Goal: Information Seeking & Learning: Learn about a topic

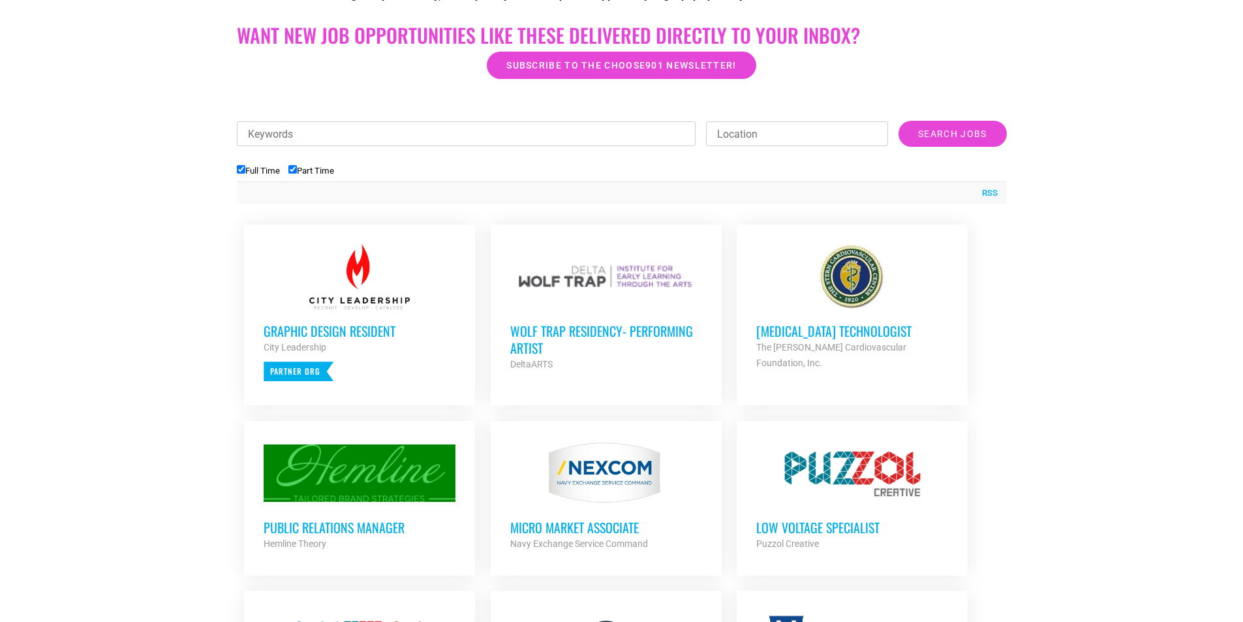
scroll to position [392, 0]
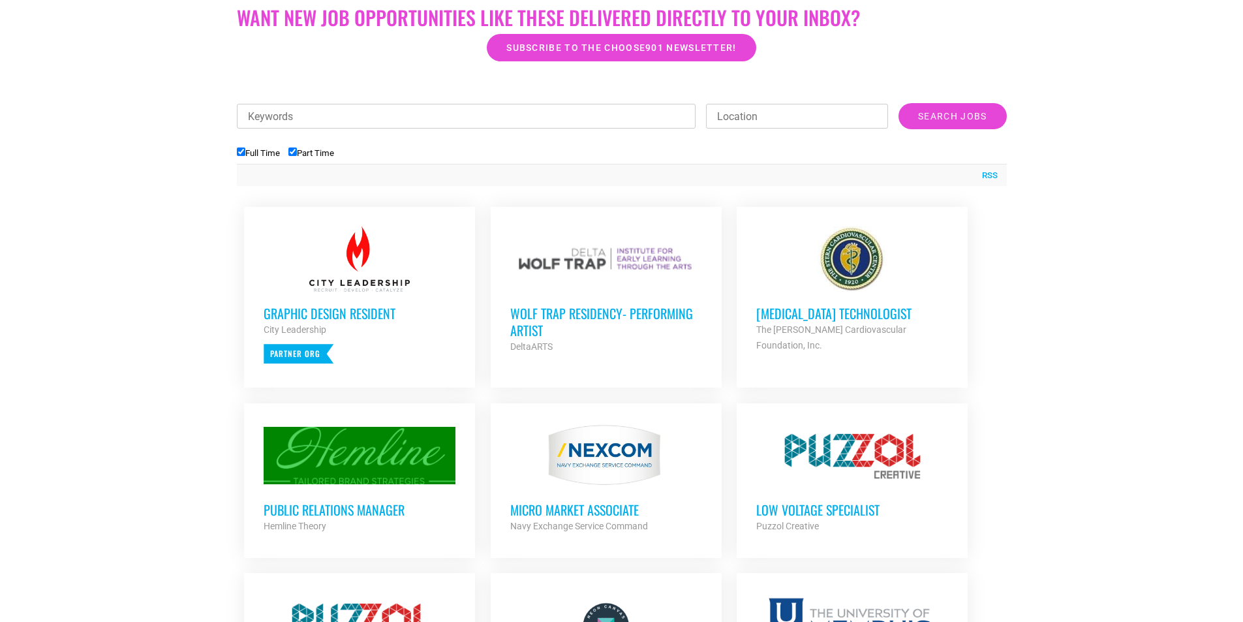
click at [591, 310] on h3 "Wolf Trap Residency- Performing Artist" at bounding box center [606, 322] width 192 height 34
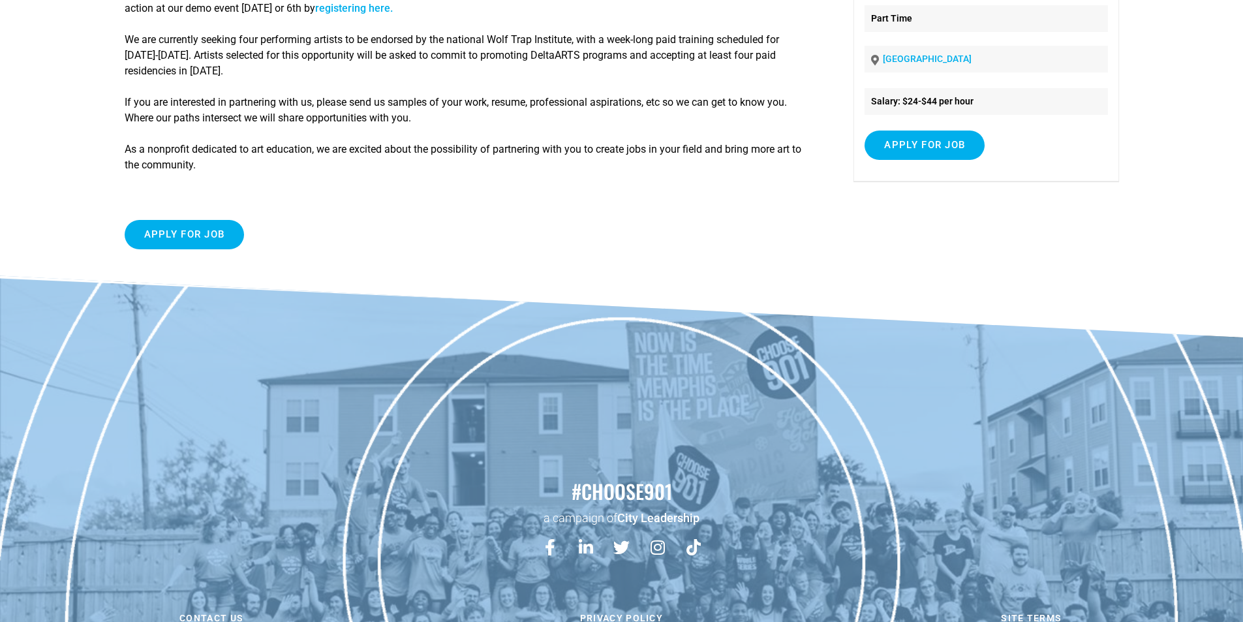
scroll to position [119, 0]
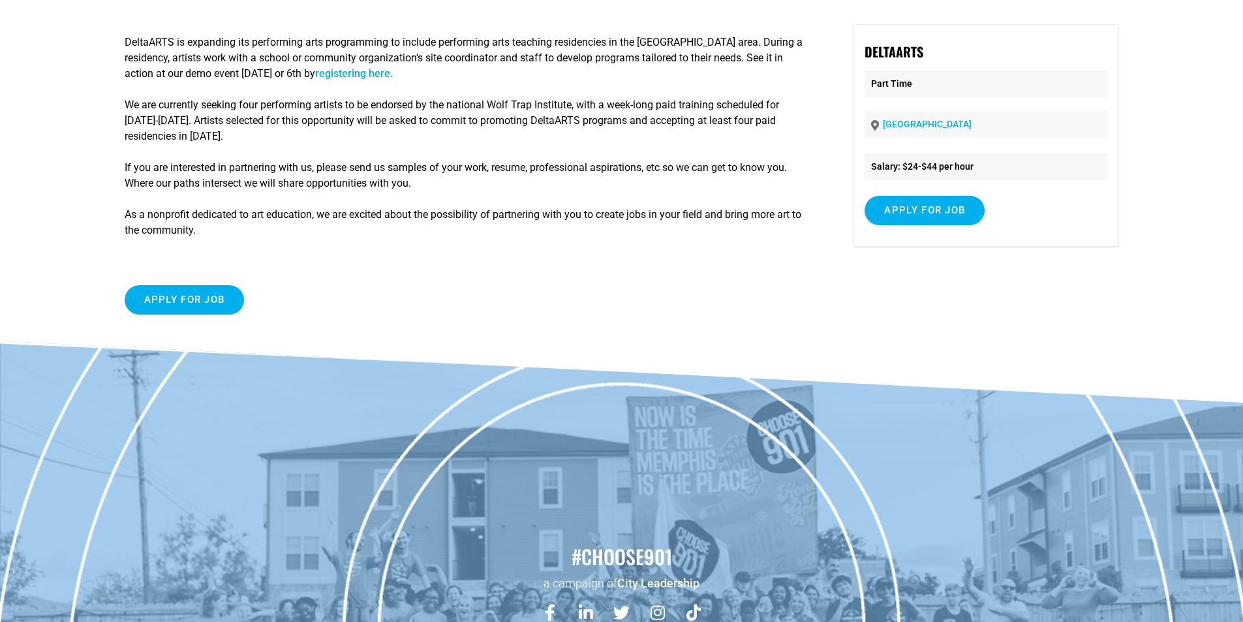
click at [393, 73] on link "registering here." at bounding box center [354, 73] width 78 height 12
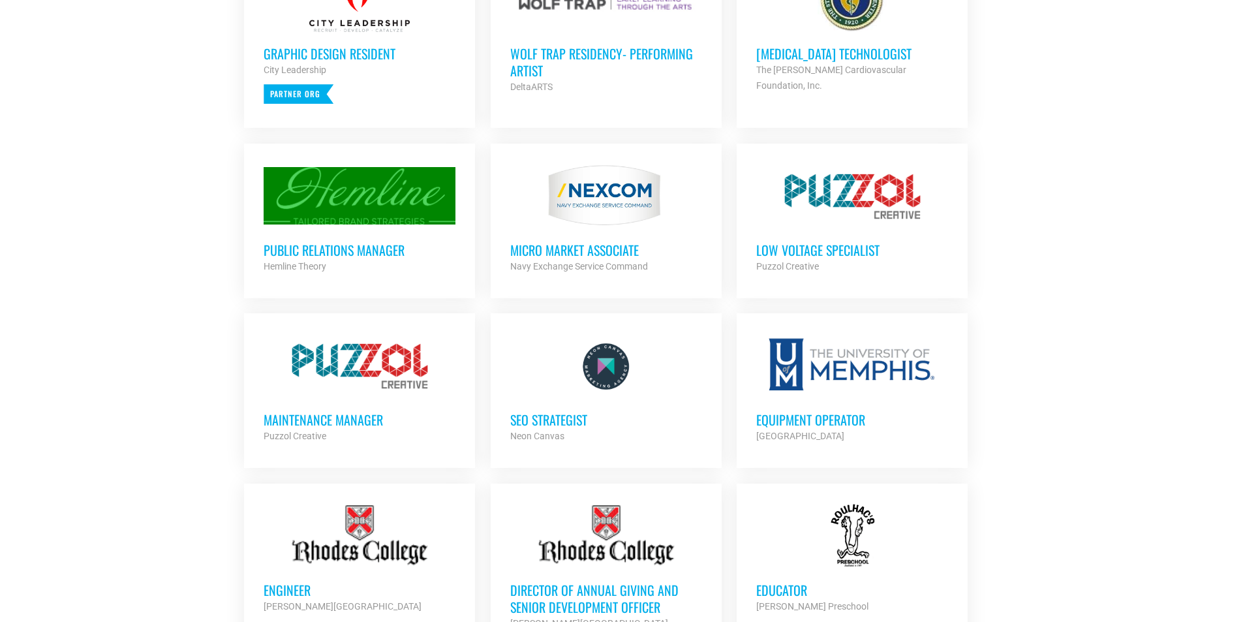
scroll to position [653, 0]
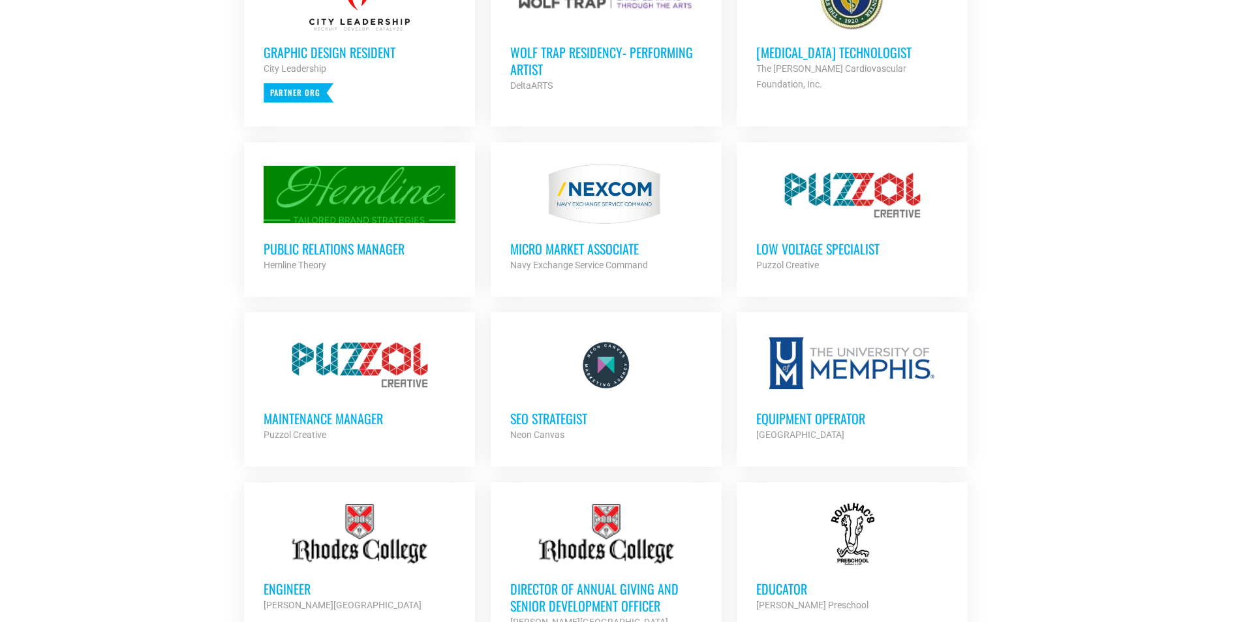
click at [606, 217] on div at bounding box center [606, 194] width 192 height 65
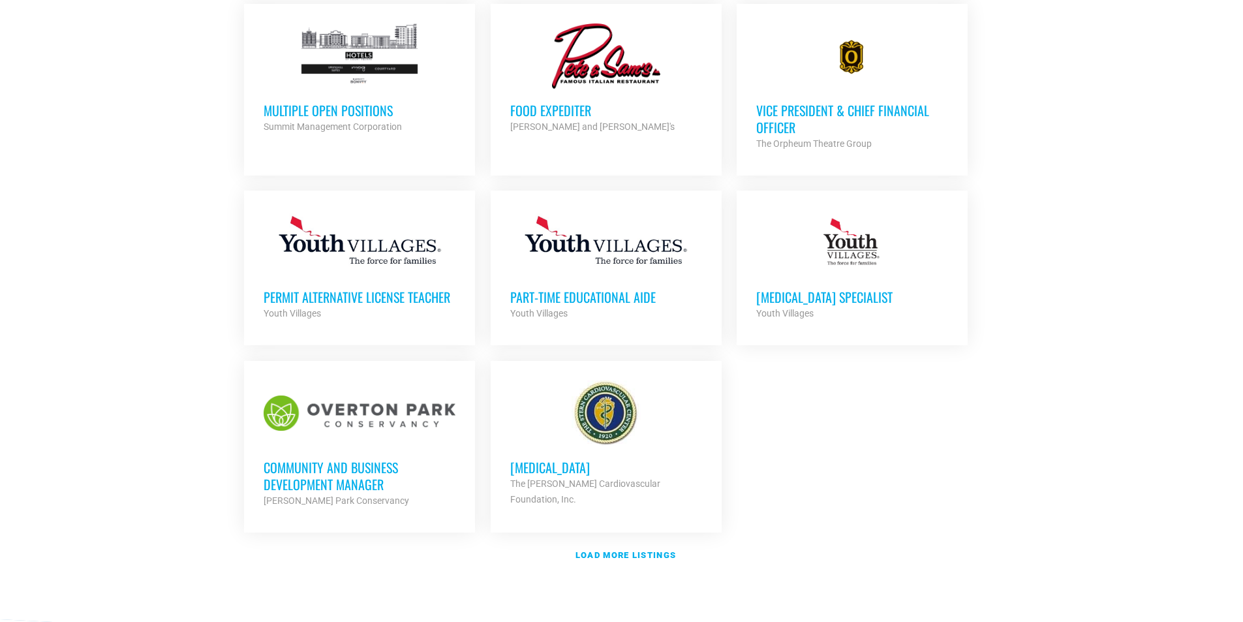
scroll to position [1371, 0]
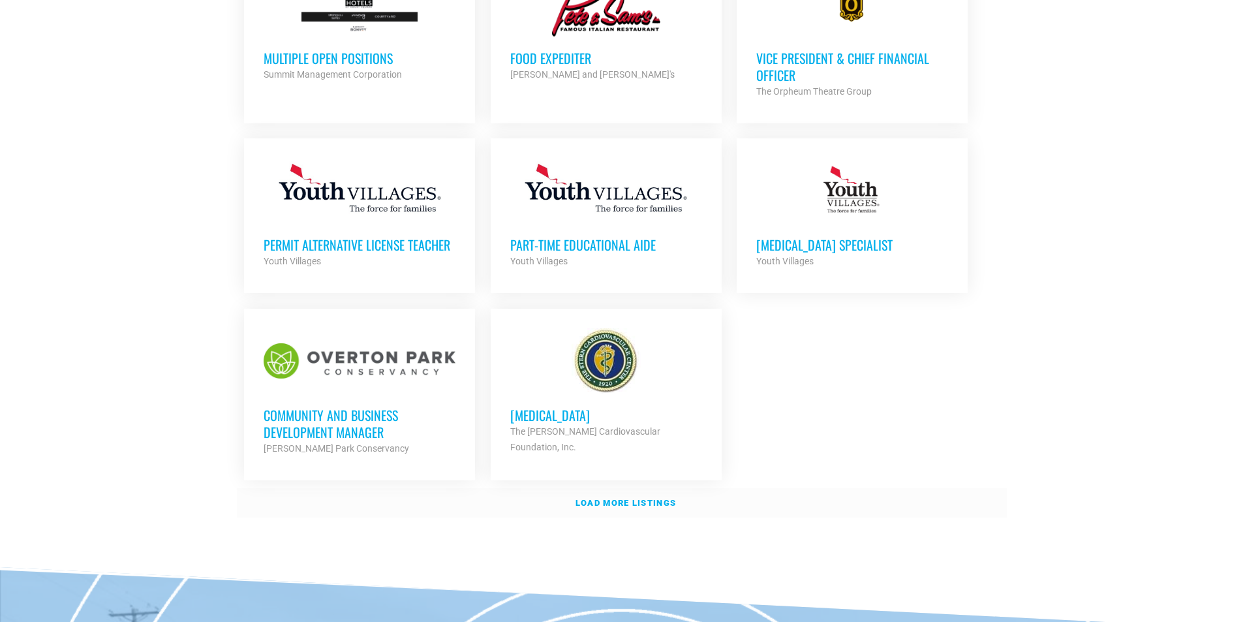
click at [649, 498] on strong "Load more listings" at bounding box center [626, 503] width 101 height 10
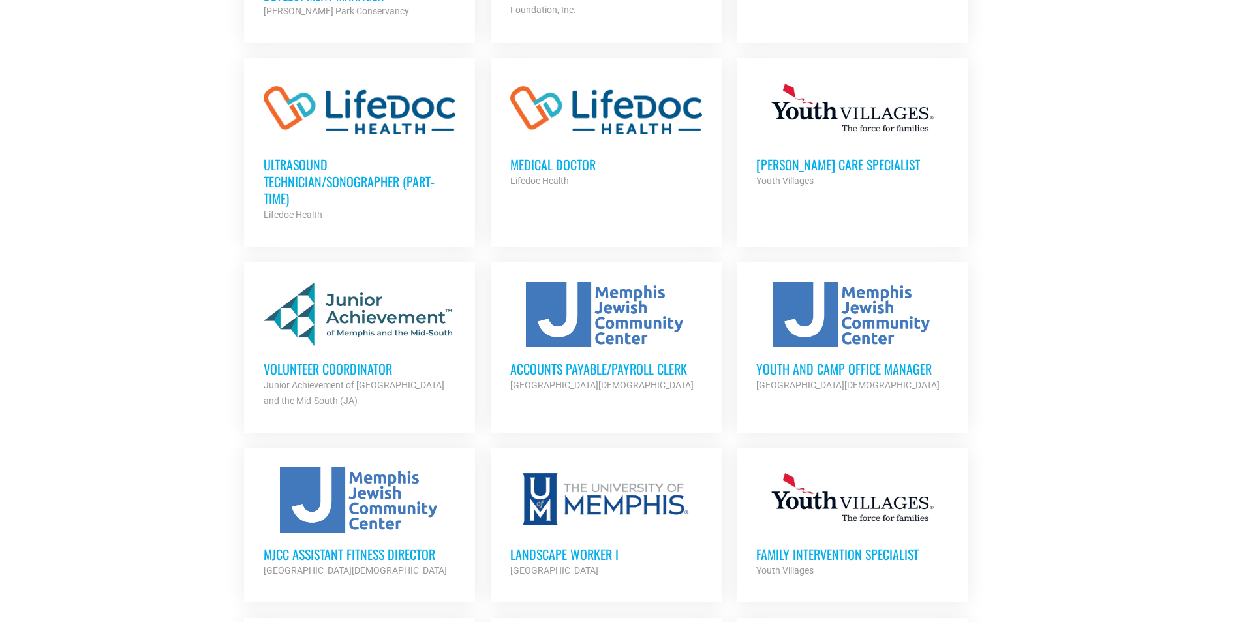
scroll to position [1827, 0]
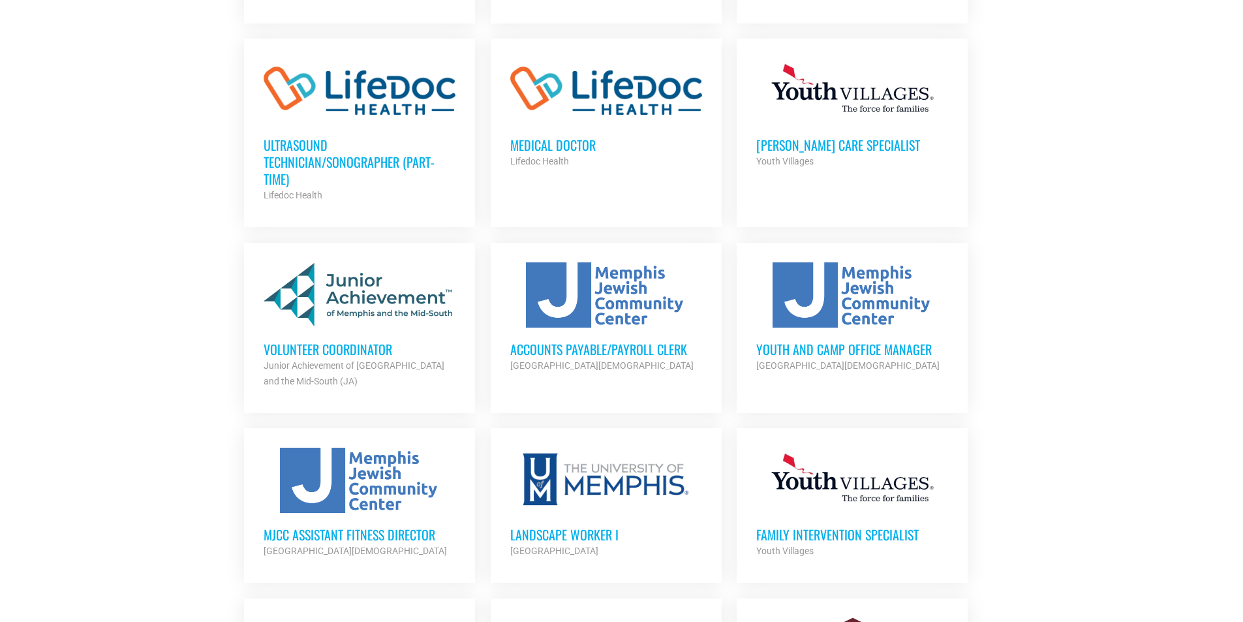
click at [358, 294] on div at bounding box center [360, 294] width 192 height 65
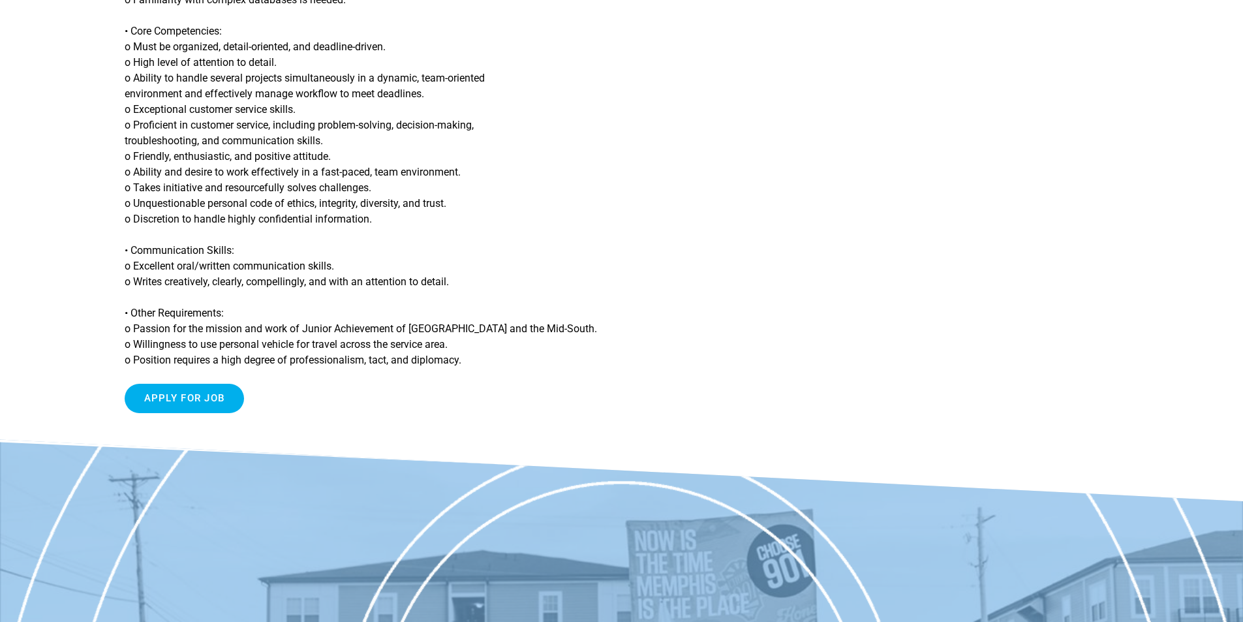
scroll to position [1110, 0]
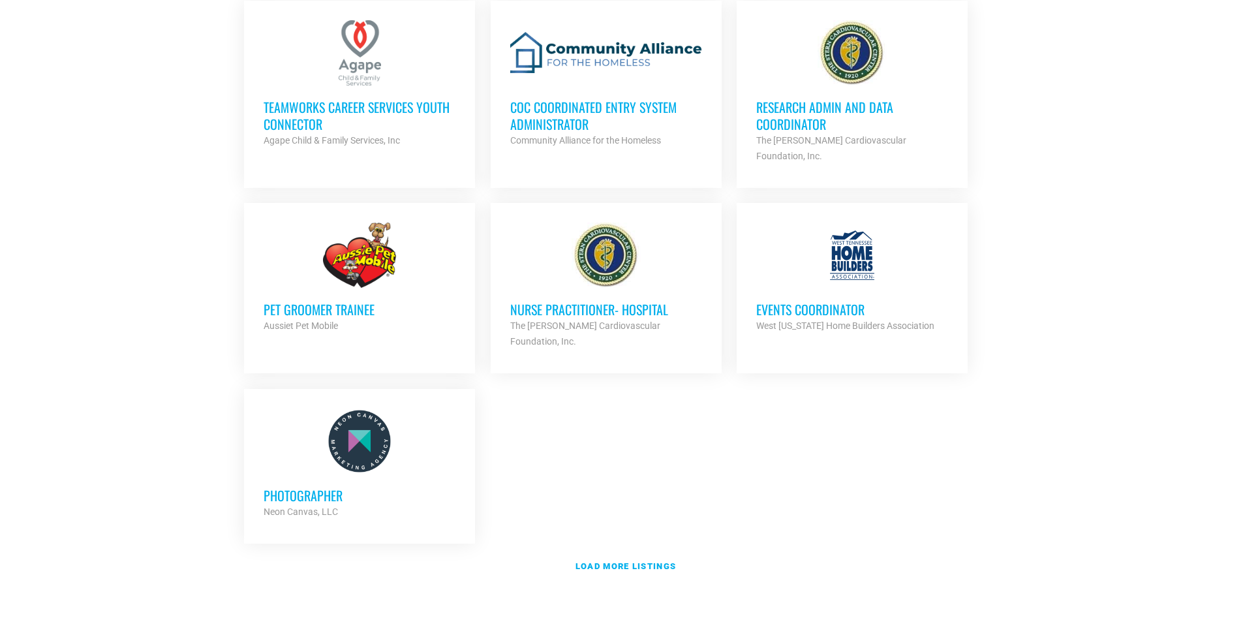
scroll to position [2676, 0]
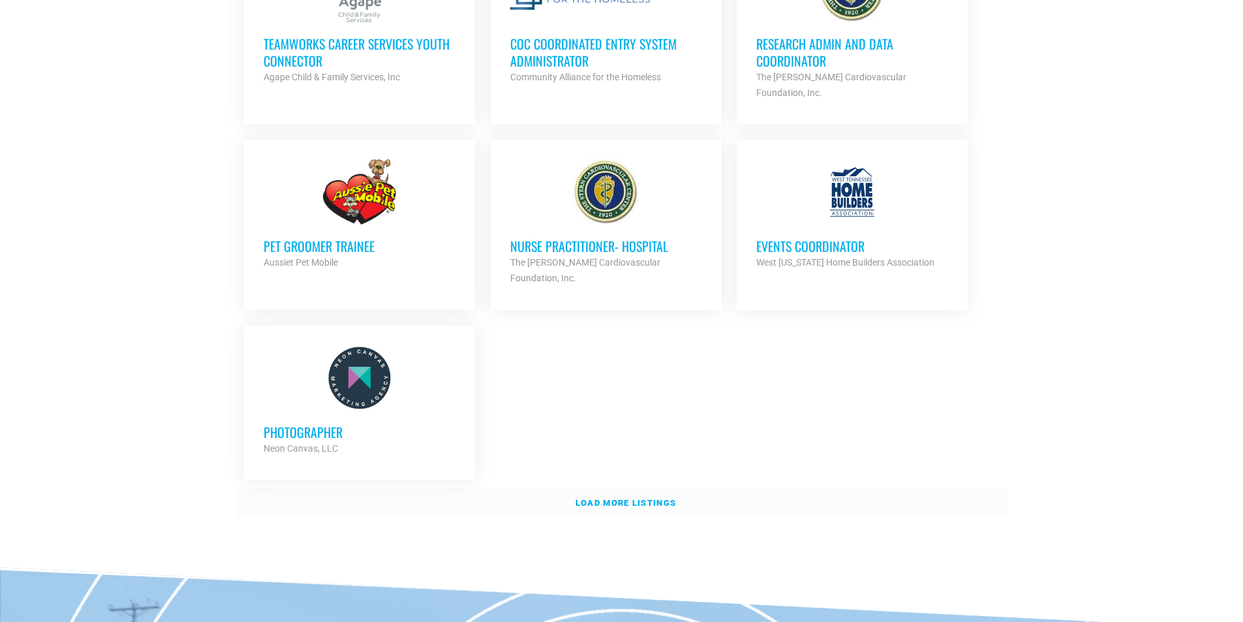
click at [623, 488] on link "Load more listings" at bounding box center [622, 503] width 770 height 30
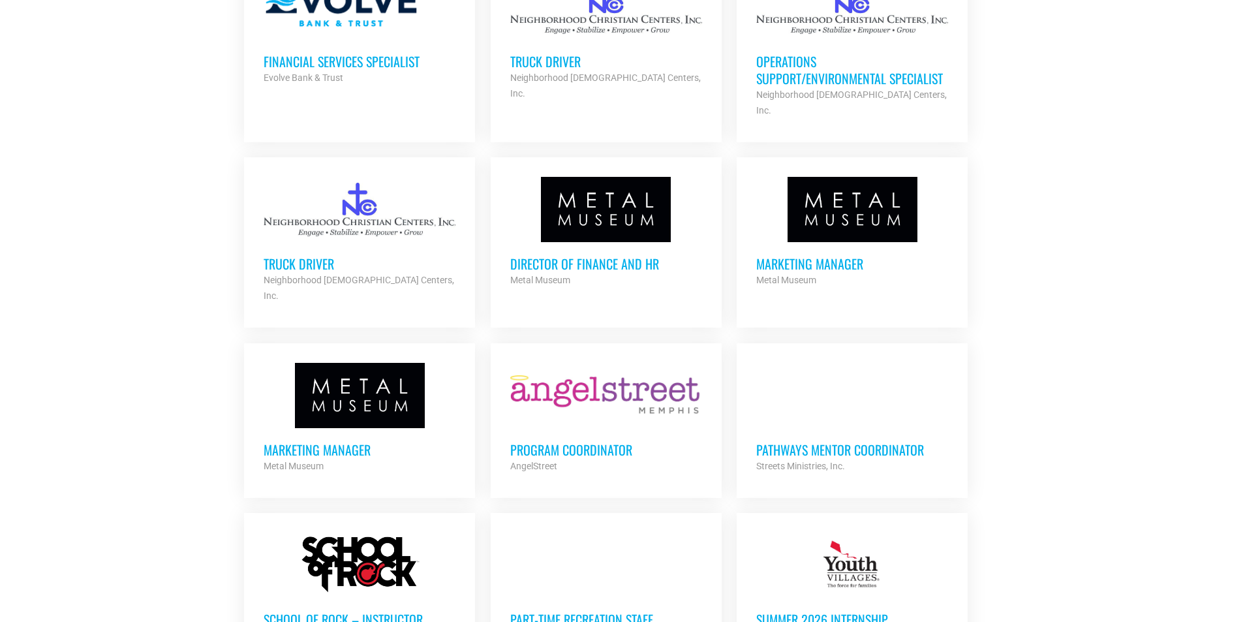
scroll to position [3655, 0]
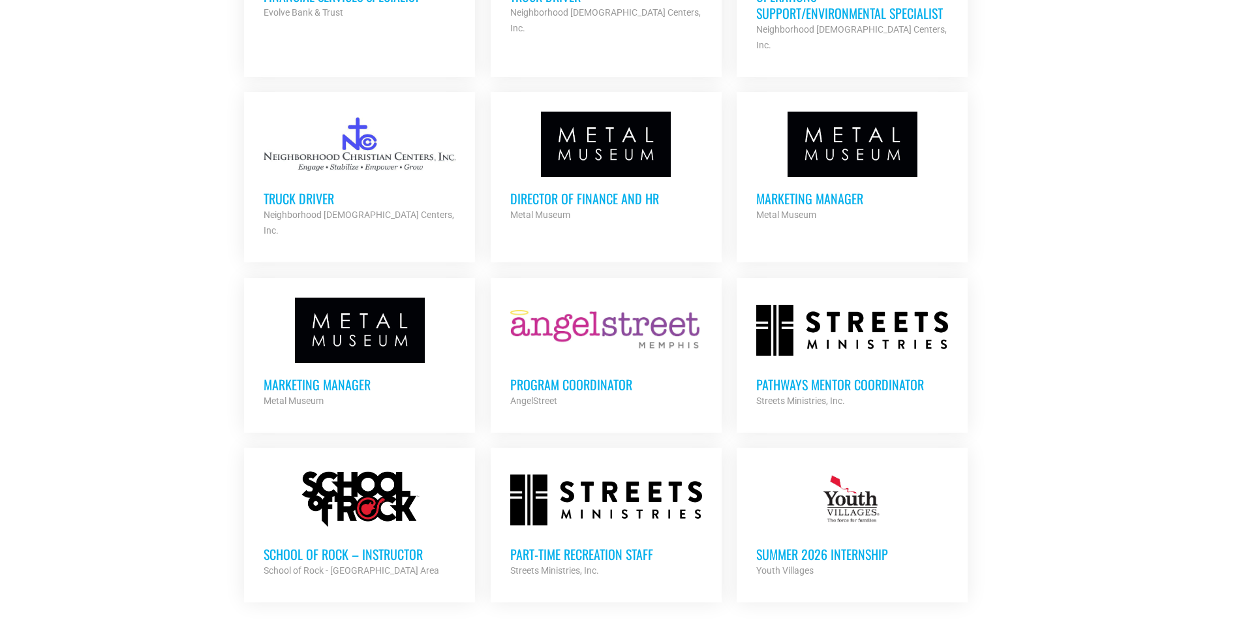
click at [575, 298] on div at bounding box center [606, 330] width 192 height 65
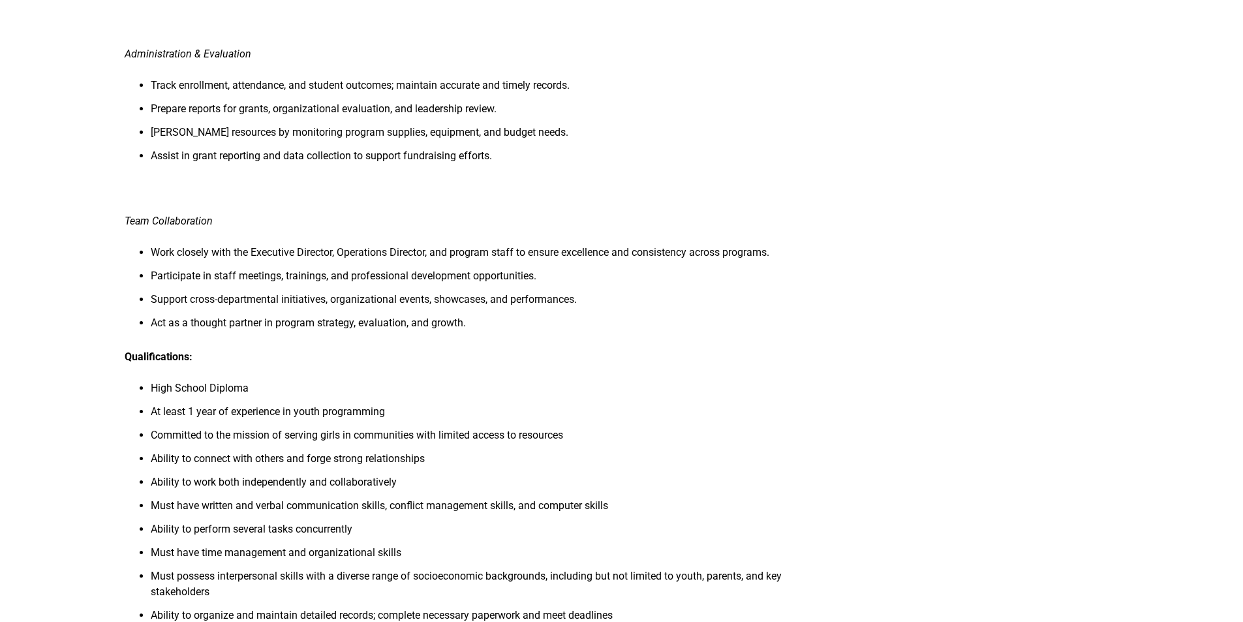
scroll to position [848, 0]
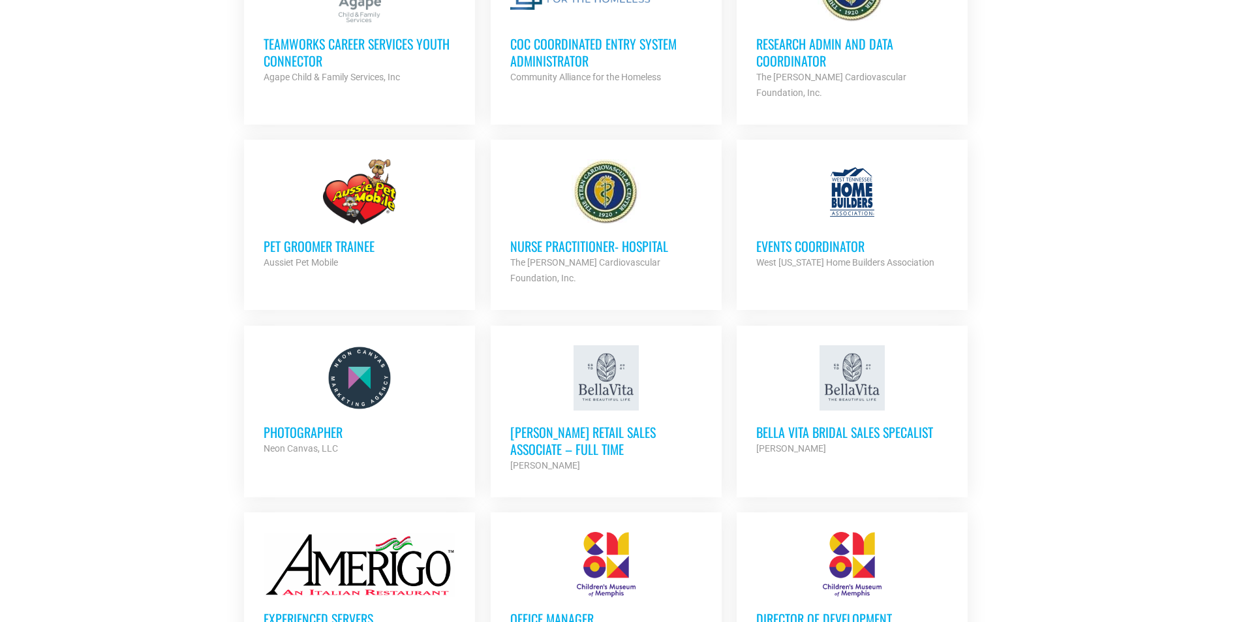
scroll to position [2741, 0]
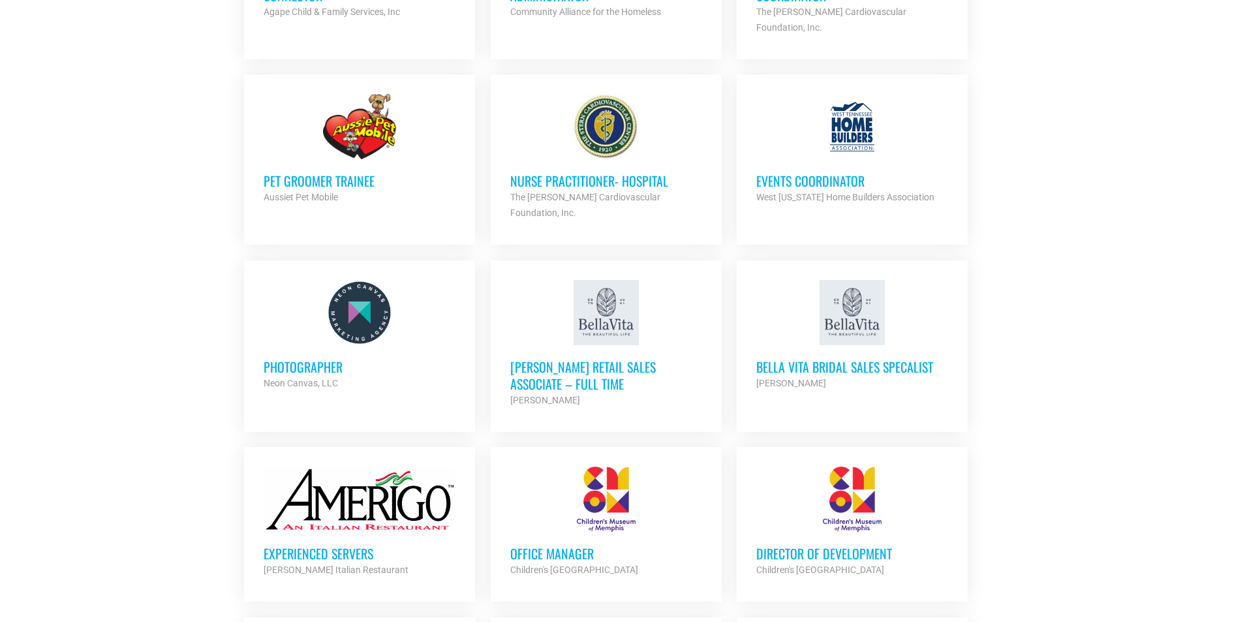
click at [628, 489] on div at bounding box center [606, 499] width 192 height 65
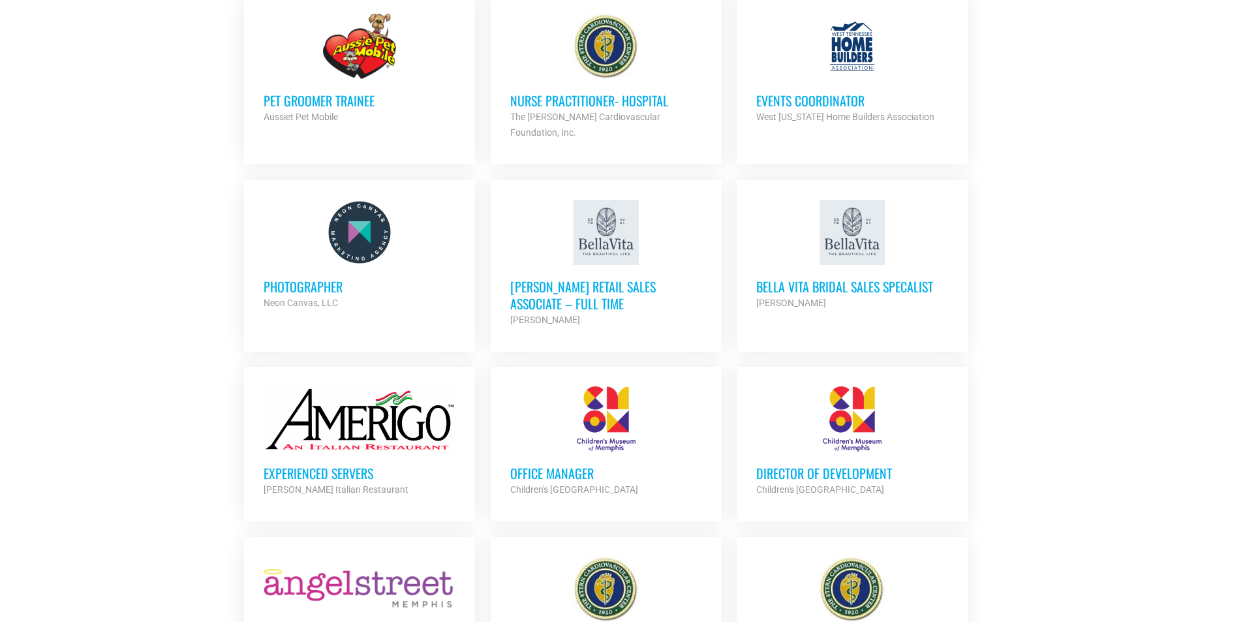
scroll to position [2937, 0]
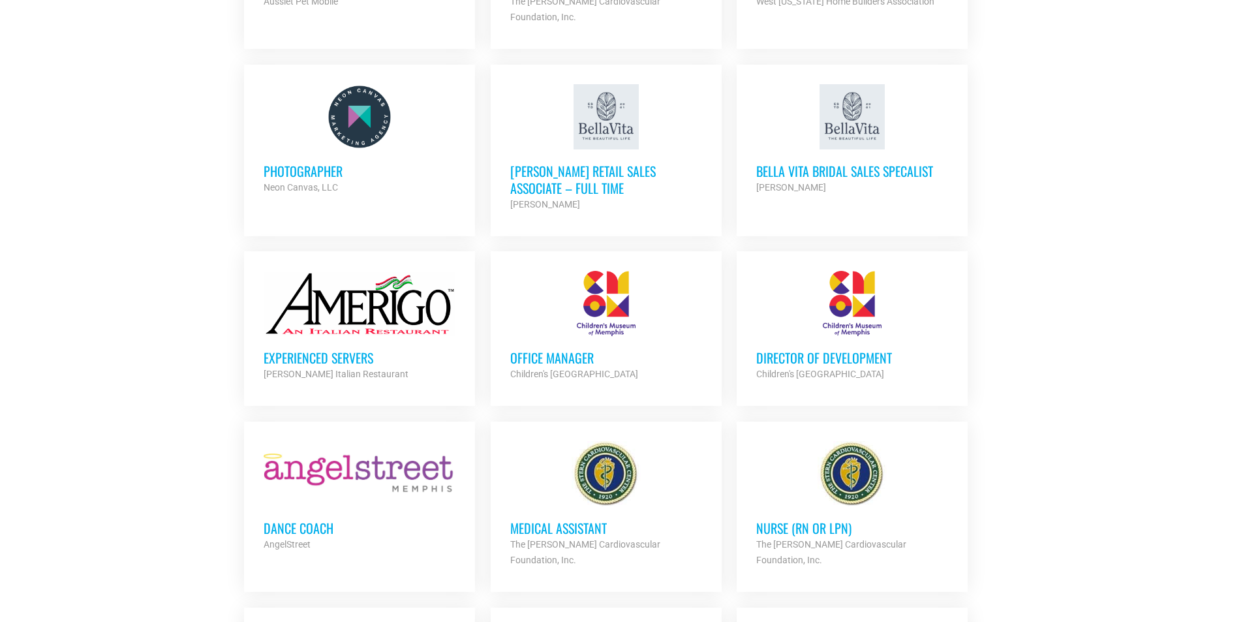
click at [572, 295] on div at bounding box center [606, 303] width 192 height 65
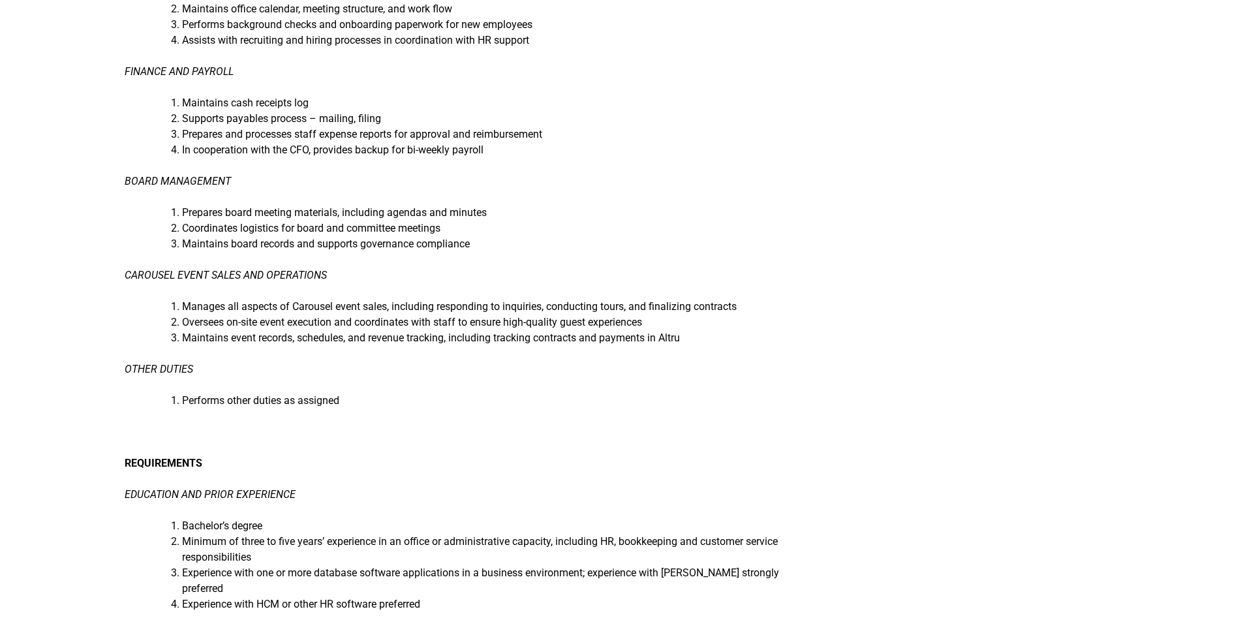
scroll to position [457, 0]
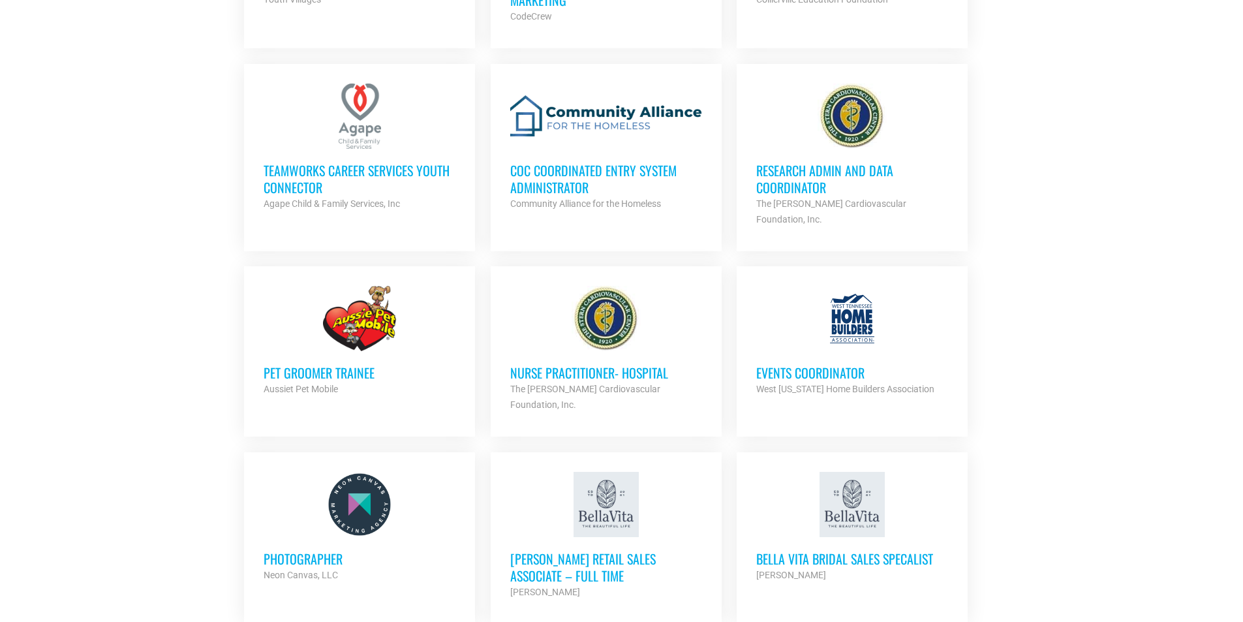
scroll to position [2545, 0]
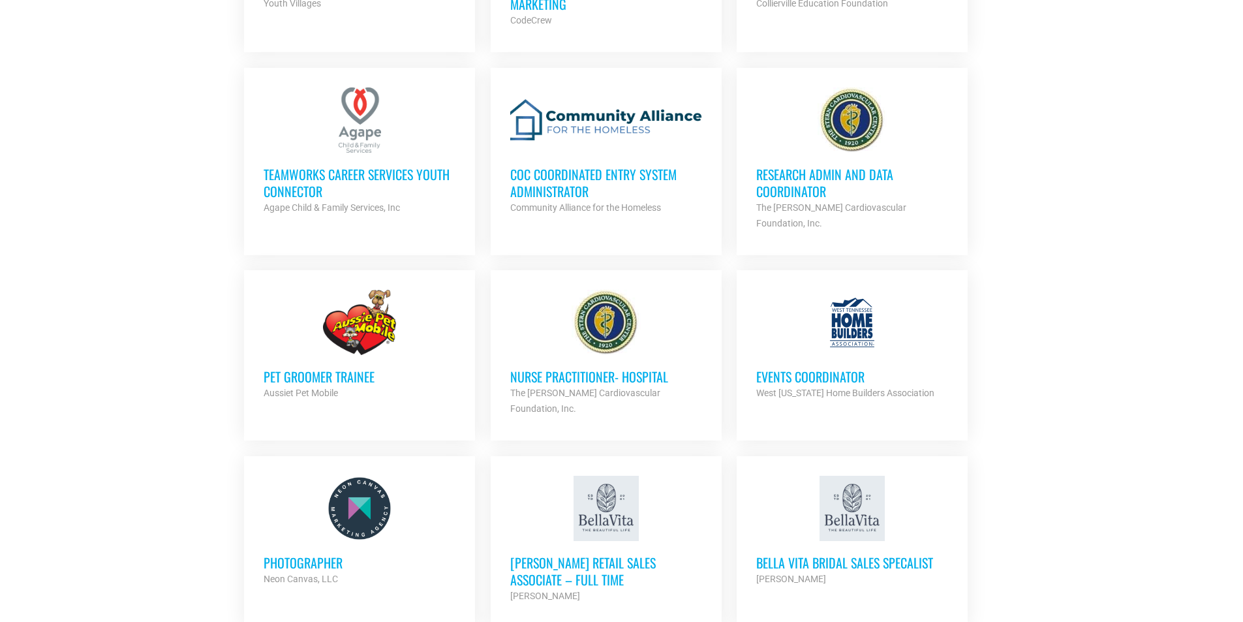
click at [862, 368] on h3 "Events Coordinator" at bounding box center [852, 376] width 192 height 17
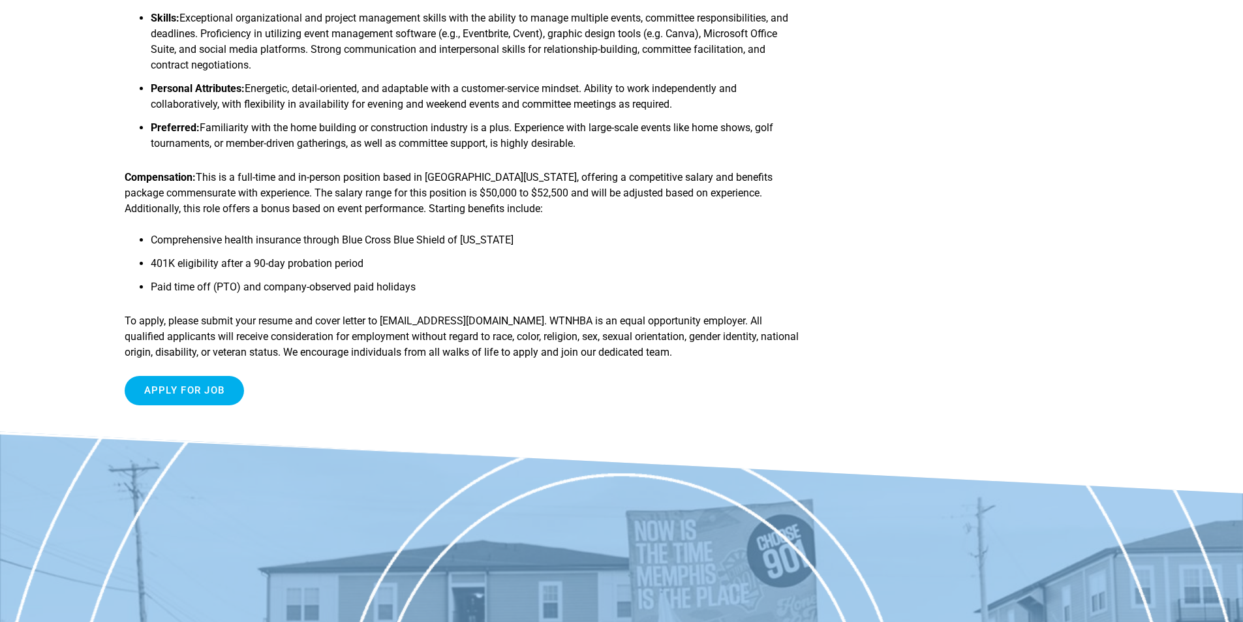
scroll to position [914, 0]
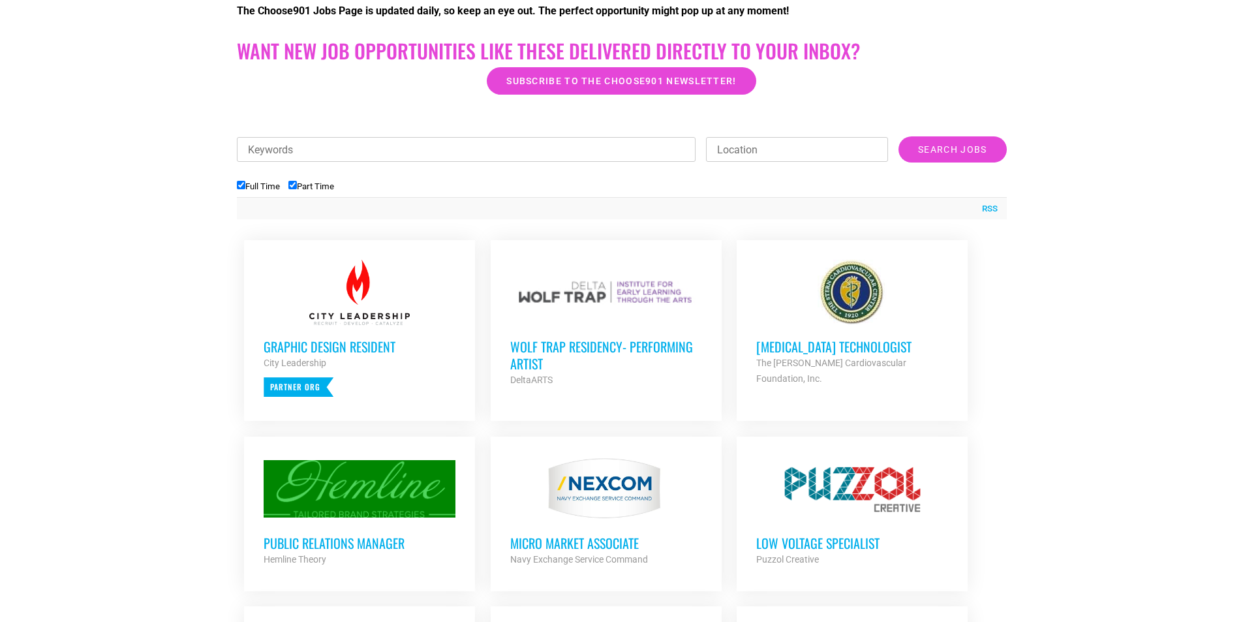
scroll to position [326, 0]
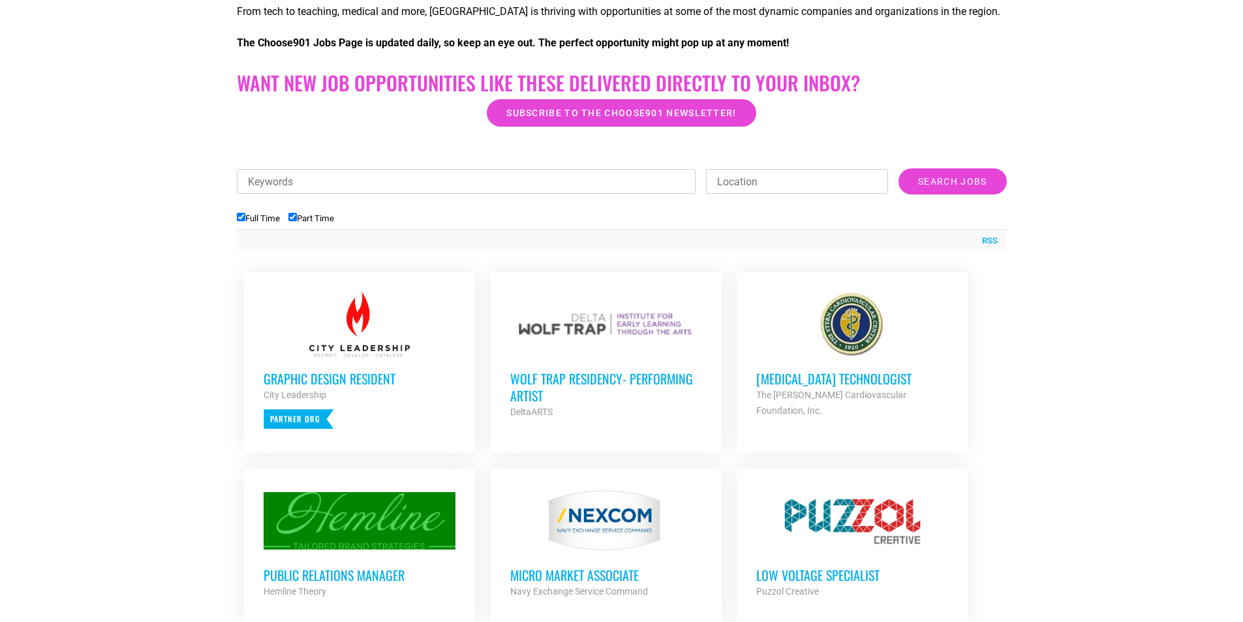
click at [647, 360] on div "Wolf Trap Residency- Performing Artist DeltaARTS Partner Org" at bounding box center [606, 388] width 192 height 63
